Goal: Task Accomplishment & Management: Manage account settings

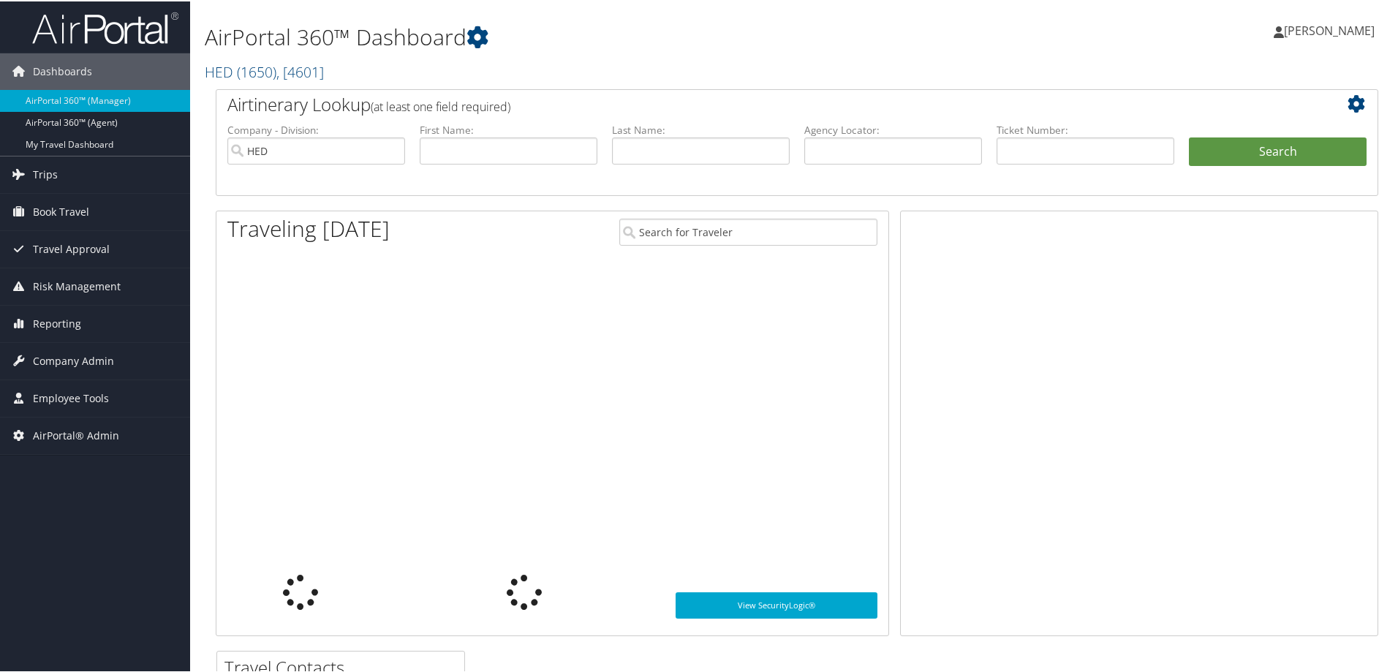
click at [265, 72] on span "( 1650 )" at bounding box center [256, 71] width 39 height 20
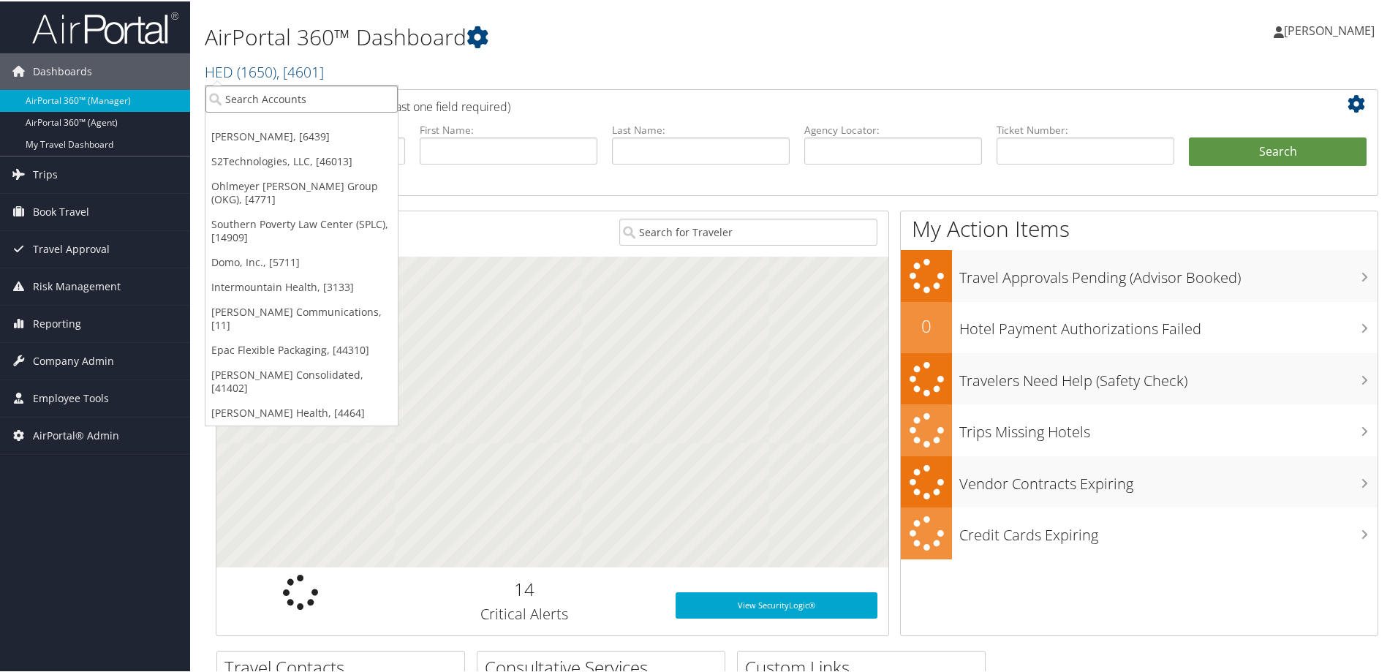
click at [260, 96] on input "search" at bounding box center [301, 97] width 192 height 27
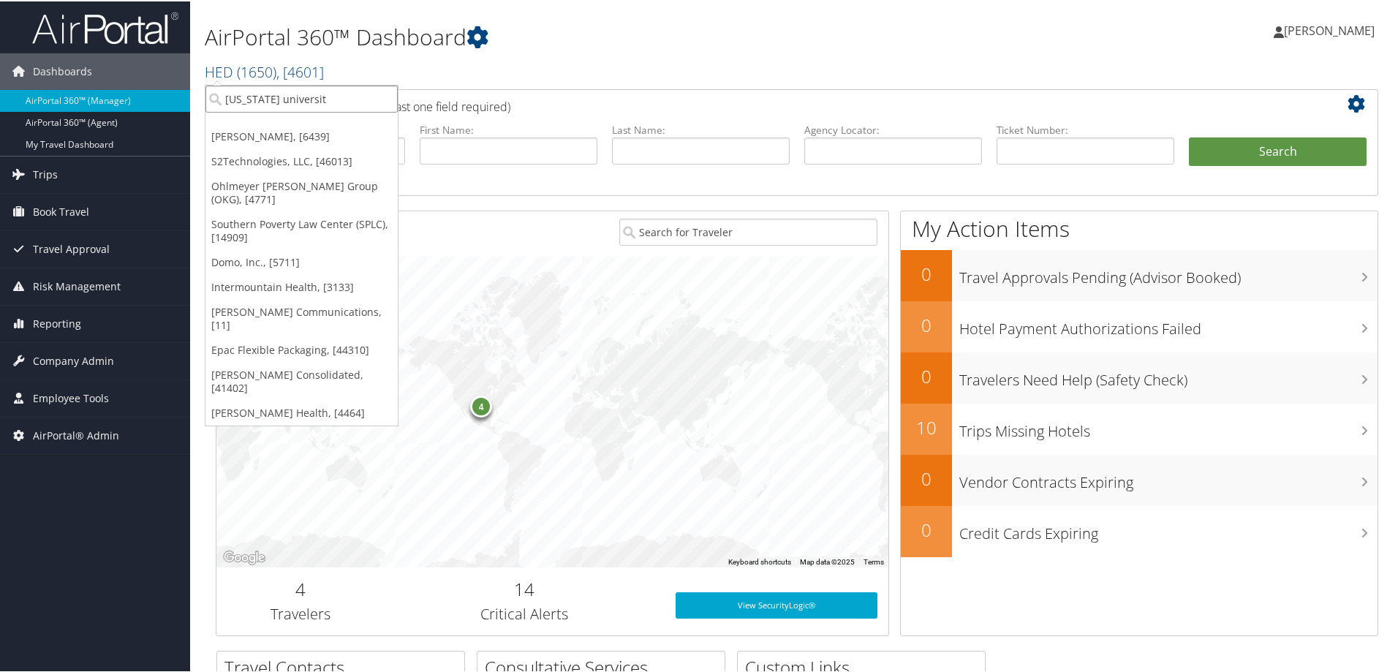
type input "[US_STATE][GEOGRAPHIC_DATA]"
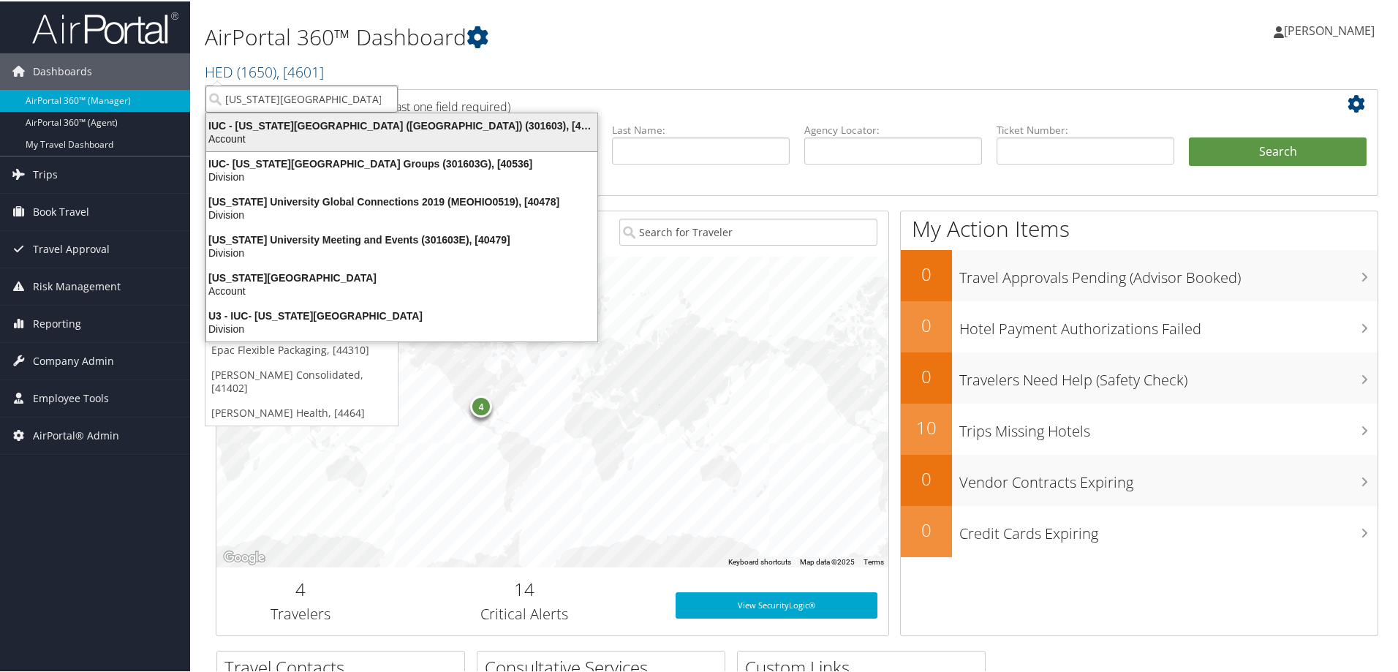
click at [315, 126] on div "IUC - [US_STATE][GEOGRAPHIC_DATA] ([GEOGRAPHIC_DATA]) (301603), [40097]" at bounding box center [401, 124] width 409 height 13
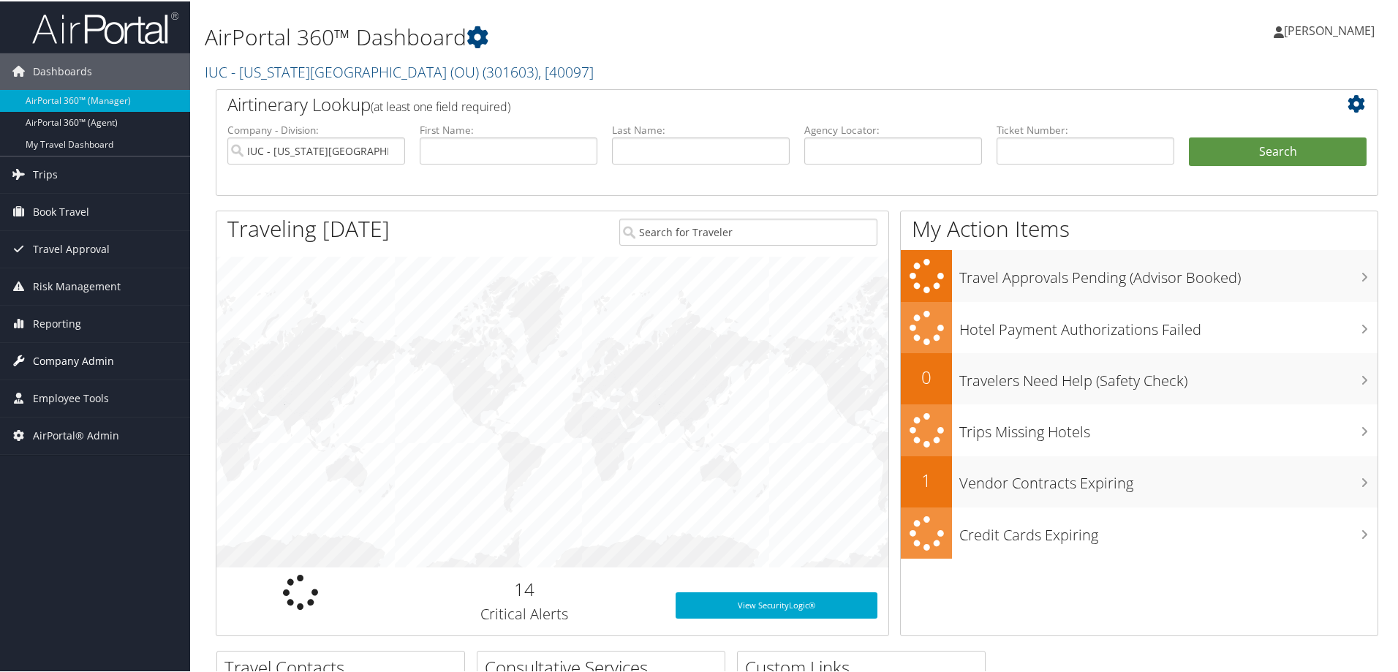
click at [92, 358] on span "Company Admin" at bounding box center [73, 359] width 81 height 37
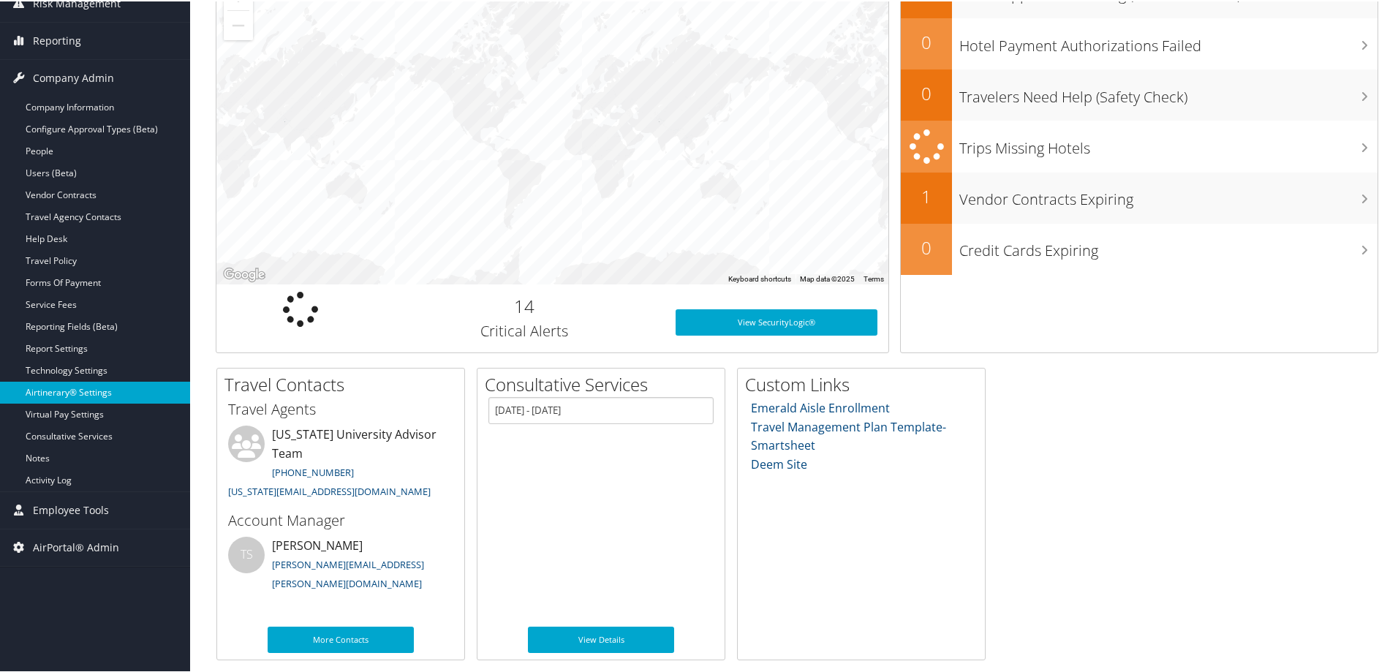
scroll to position [283, 0]
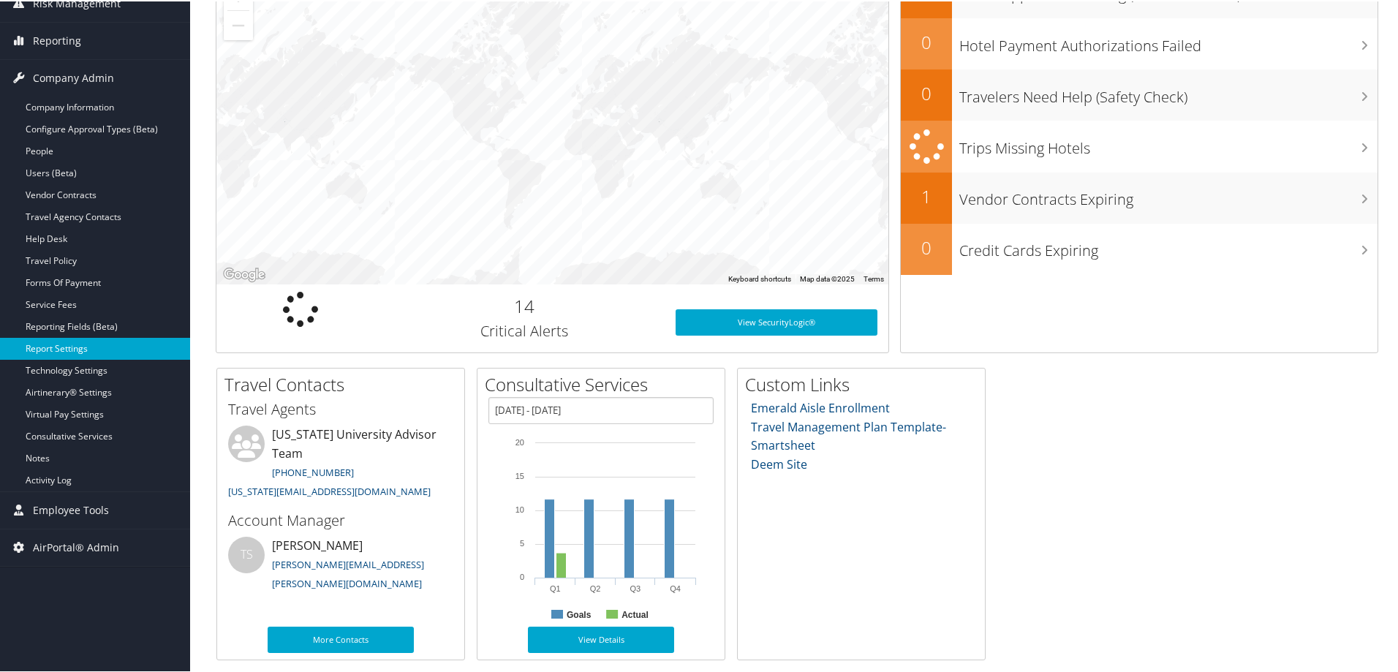
click at [78, 346] on link "Report Settings" at bounding box center [95, 347] width 190 height 22
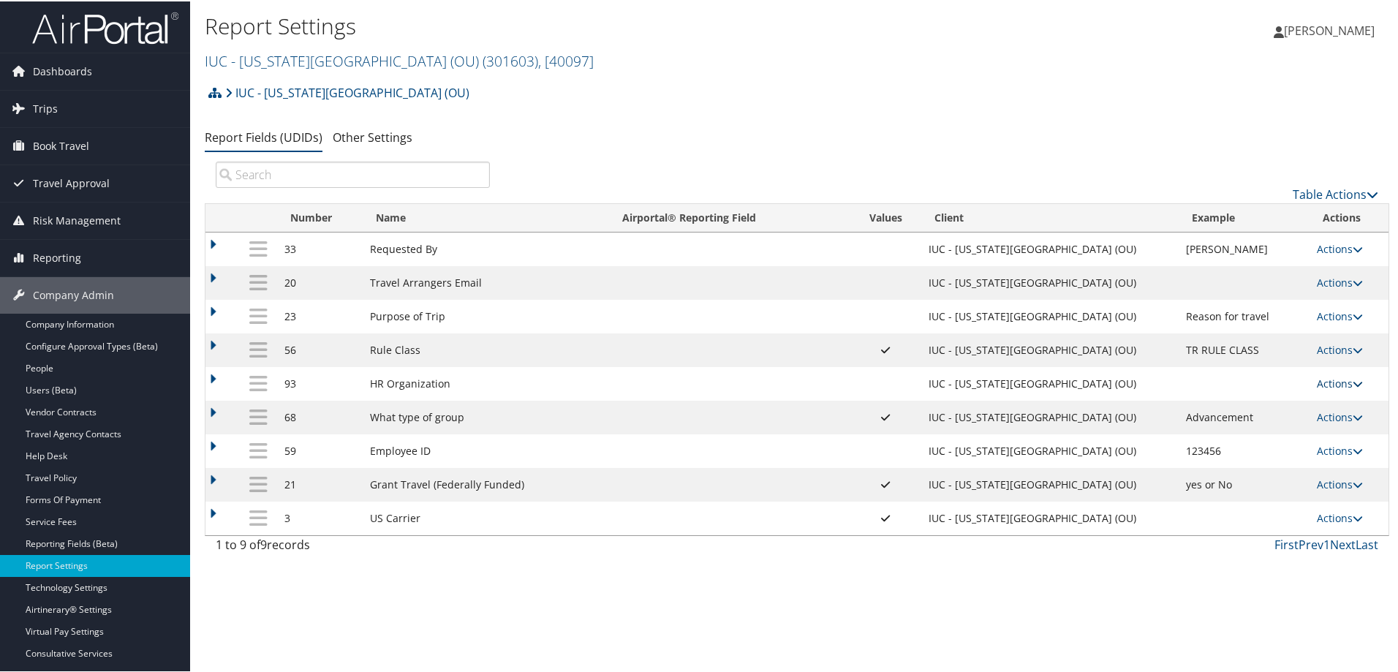
click at [1331, 382] on link "Actions" at bounding box center [1340, 382] width 46 height 14
click at [1222, 452] on link "Edit" at bounding box center [1274, 454] width 158 height 25
select select "both"
select select "profiled"
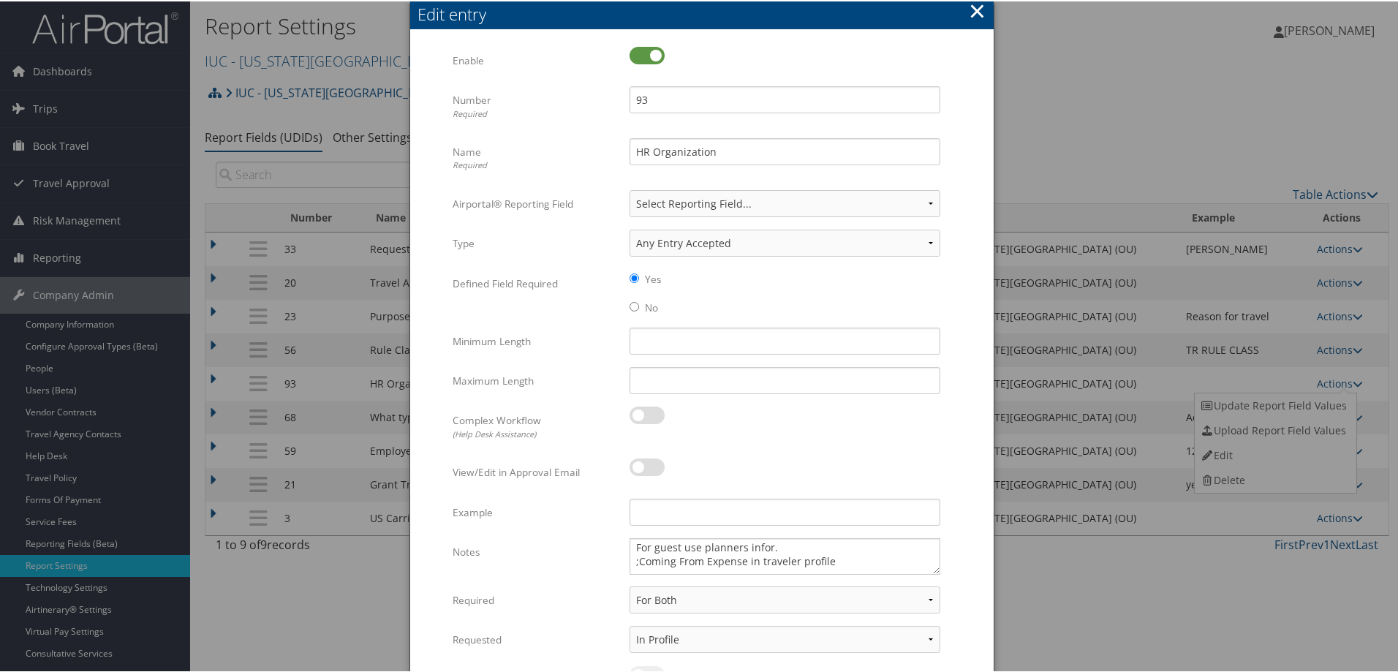
click at [975, 10] on button "×" at bounding box center [977, 9] width 17 height 29
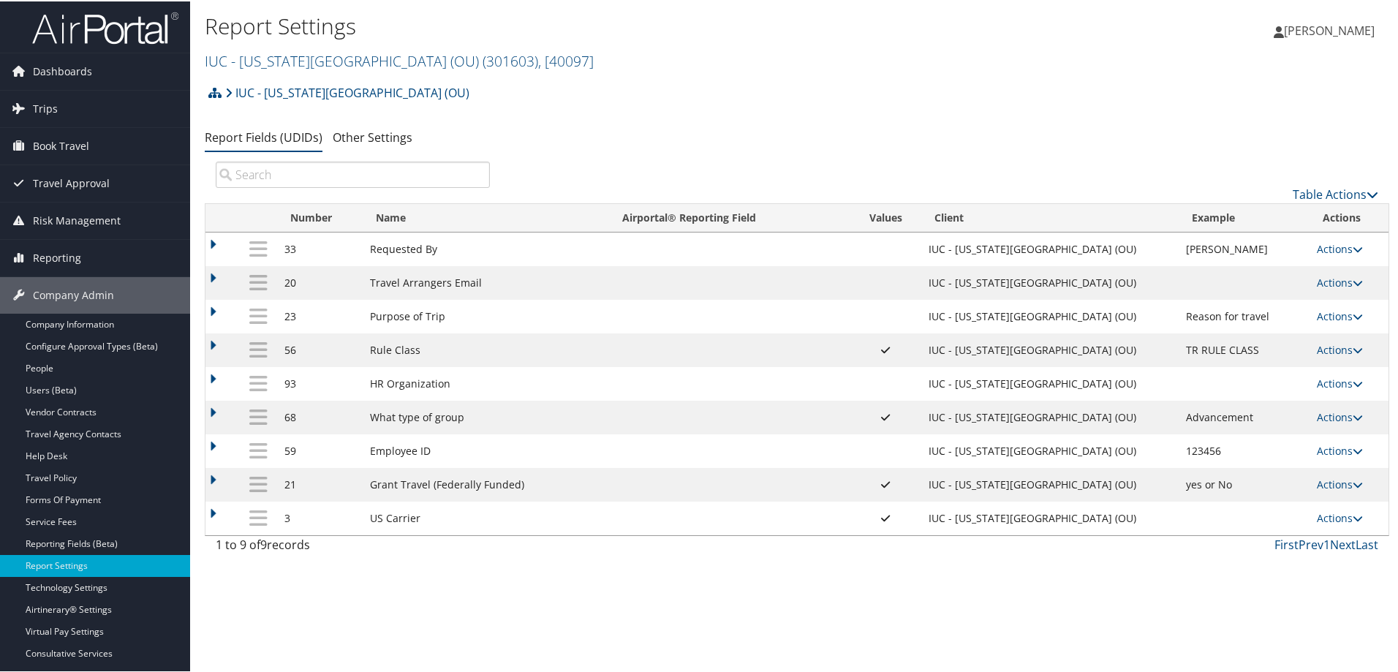
drag, startPoint x: 496, startPoint y: 607, endPoint x: 706, endPoint y: 356, distance: 327.0
click at [499, 607] on div "Report Settings IUC - Ohio University (OU) ( 301603 ) , [ 40097 ] HED Doner S2T…" at bounding box center [797, 336] width 1214 height 672
